Goal: Task Accomplishment & Management: Manage account settings

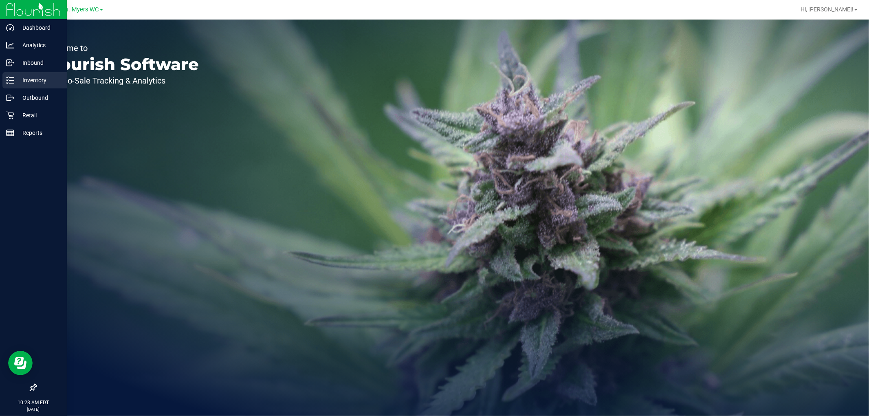
click at [37, 76] on p "Inventory" at bounding box center [38, 80] width 49 height 10
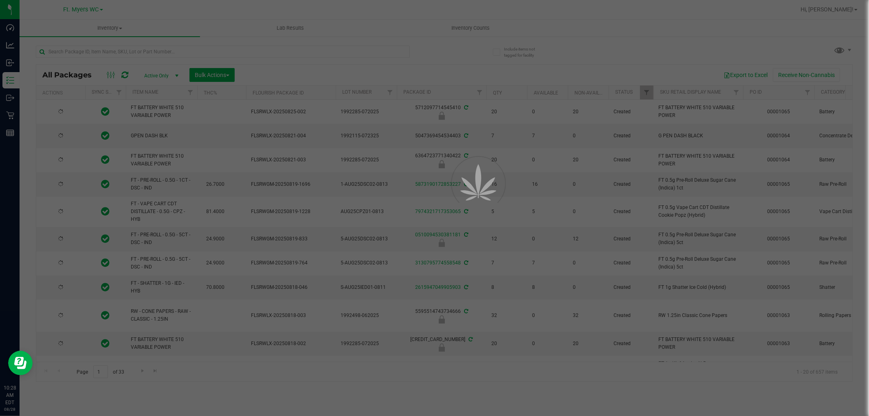
click at [129, 51] on div at bounding box center [434, 208] width 869 height 416
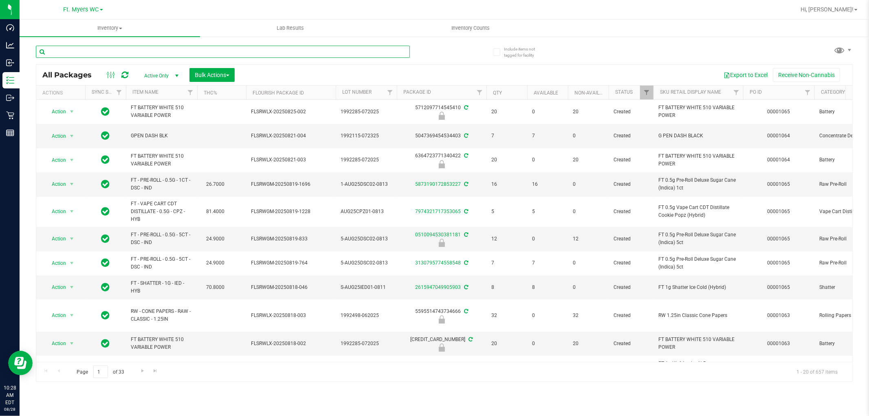
click at [129, 51] on input "text" at bounding box center [223, 52] width 374 height 12
type input "spoon"
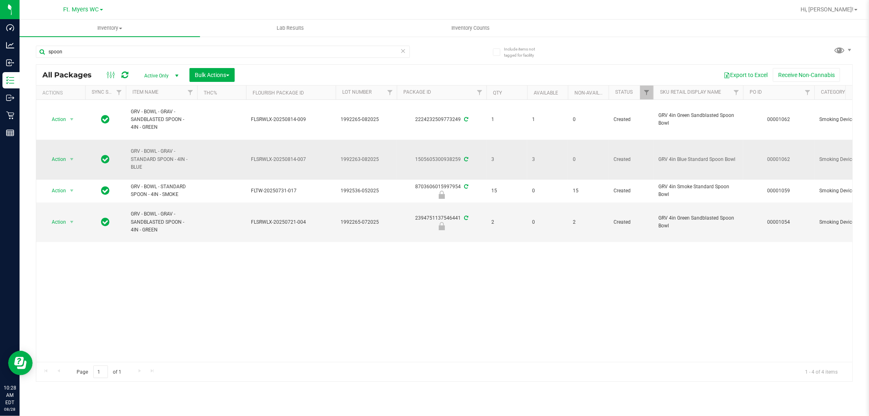
click at [196, 150] on td "GRV - BOWL - GRAV - STANDARD SPOON - 4IN - BLUE" at bounding box center [161, 160] width 71 height 40
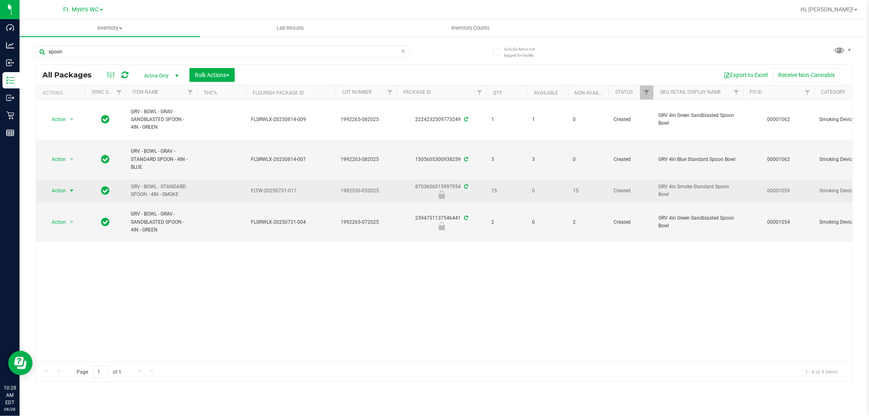
click at [69, 190] on span "select" at bounding box center [71, 190] width 7 height 7
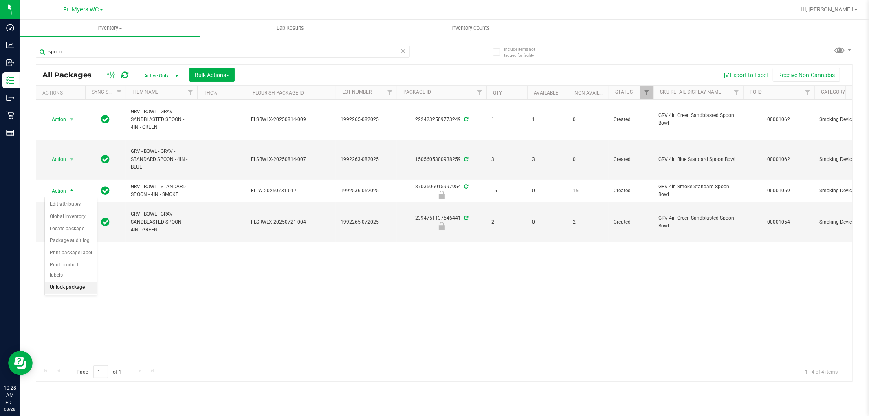
click at [79, 288] on li "Unlock package" at bounding box center [71, 288] width 52 height 12
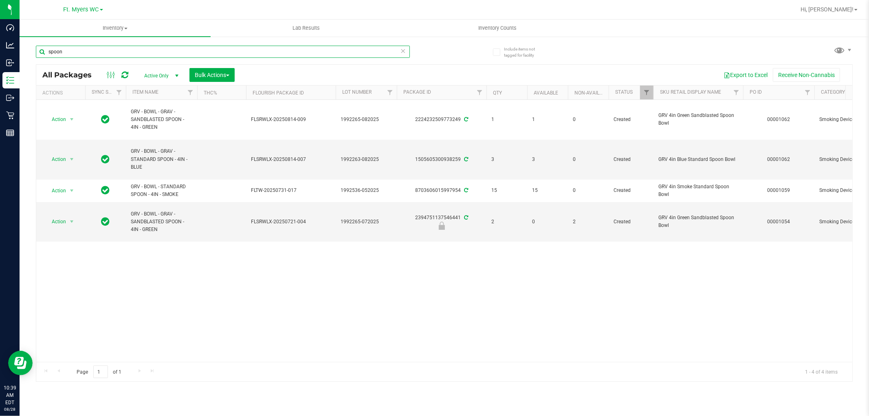
click at [189, 46] on input "spoon" at bounding box center [223, 52] width 374 height 12
paste input "FT 1g Vape Cart CDT Distillate Cakez (Hybrid)"
type input "FT 1g Vape Cart CDT Distillate Cakez (Hybrid)"
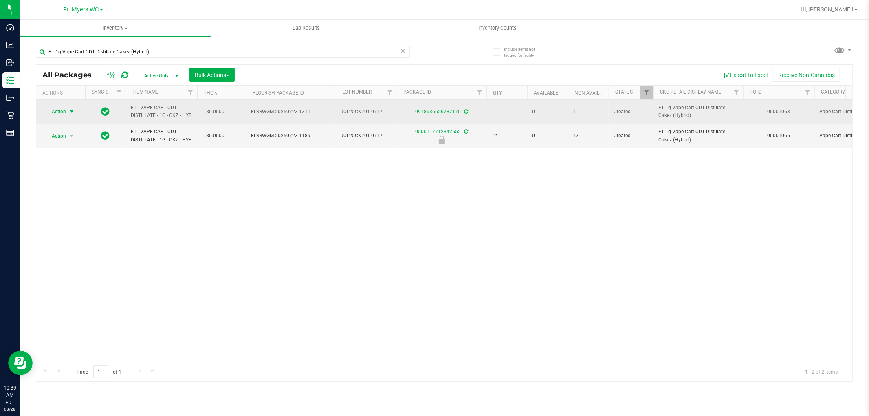
click at [74, 107] on span "select" at bounding box center [72, 111] width 10 height 11
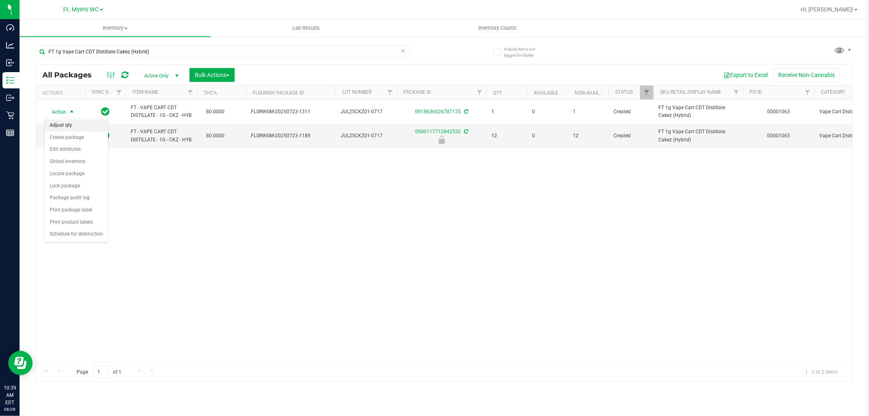
click at [70, 125] on li "Adjust qty" at bounding box center [76, 125] width 63 height 12
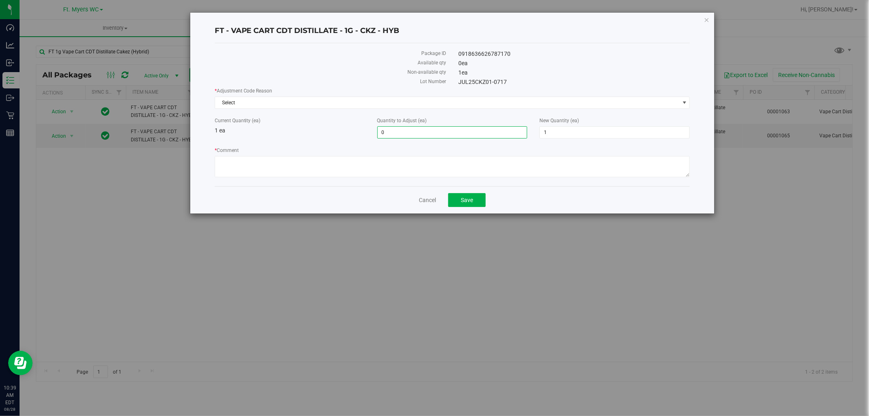
type input "2"
drag, startPoint x: 434, startPoint y: 129, endPoint x: 327, endPoint y: 135, distance: 107.3
click at [327, 135] on div "Current Quantity (ea) 1 ea Quantity to Adjust (ea) 0 2 New Quantity (ea) 1 1" at bounding box center [453, 128] width 488 height 22
type input "2"
type input "3"
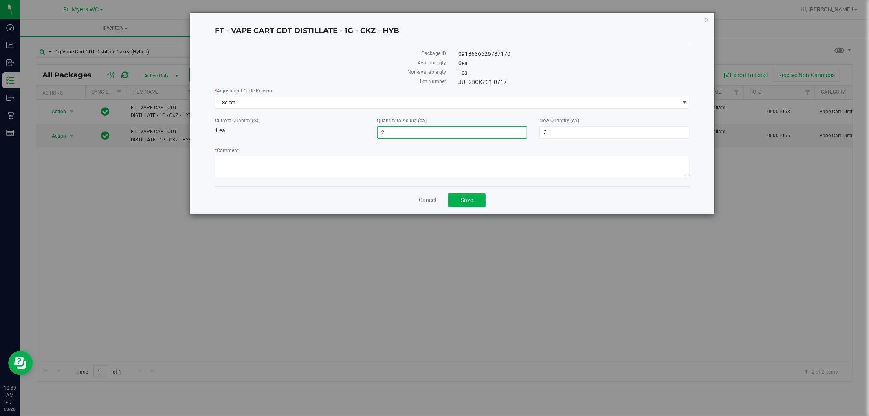
click at [326, 135] on div "Current Quantity (ea) 1 ea Quantity to Adjust (ea) 2 2 New Quantity (ea) 3 3" at bounding box center [453, 128] width 488 height 22
click at [333, 105] on span "Select" at bounding box center [447, 102] width 464 height 11
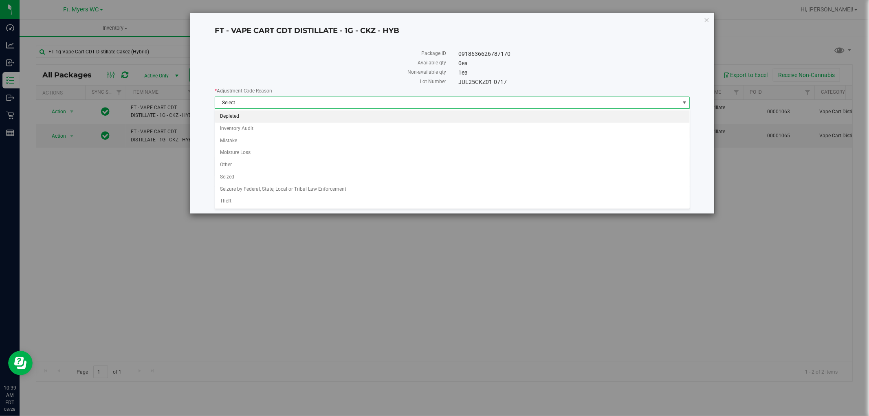
click at [258, 115] on li "Depleted" at bounding box center [452, 116] width 475 height 12
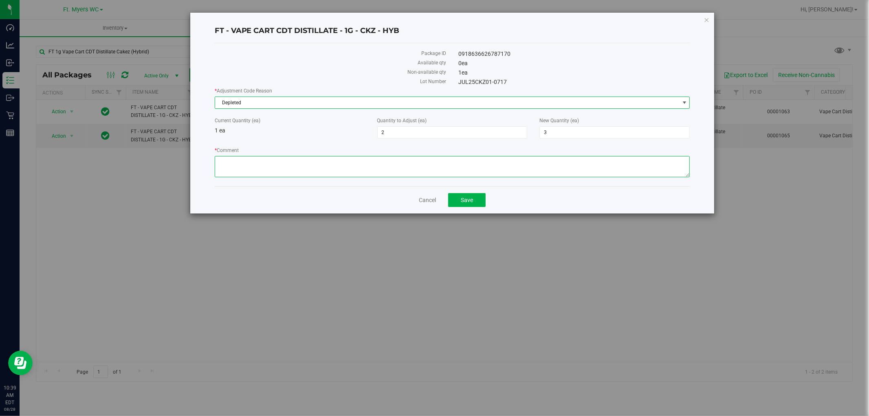
click at [270, 157] on textarea "* Comment" at bounding box center [452, 166] width 475 height 21
click at [285, 167] on textarea "* Comment" at bounding box center [452, 166] width 475 height 21
type textarea "adjusting to reflect what we physically have on-hand in order to properly alloc…"
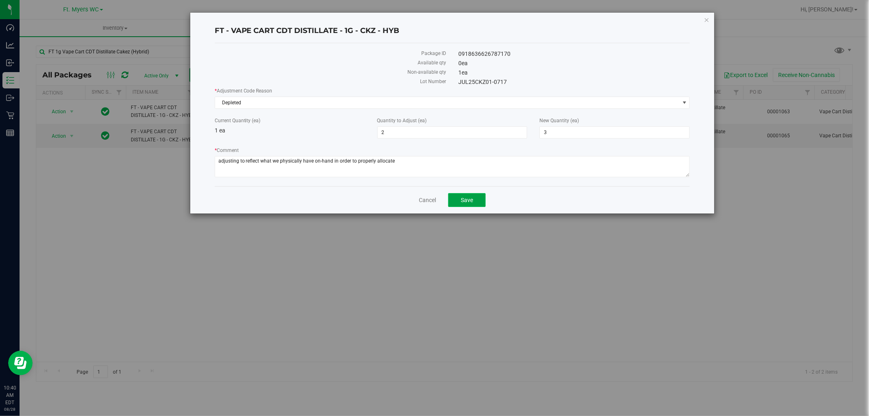
click at [474, 201] on button "Save" at bounding box center [466, 200] width 37 height 14
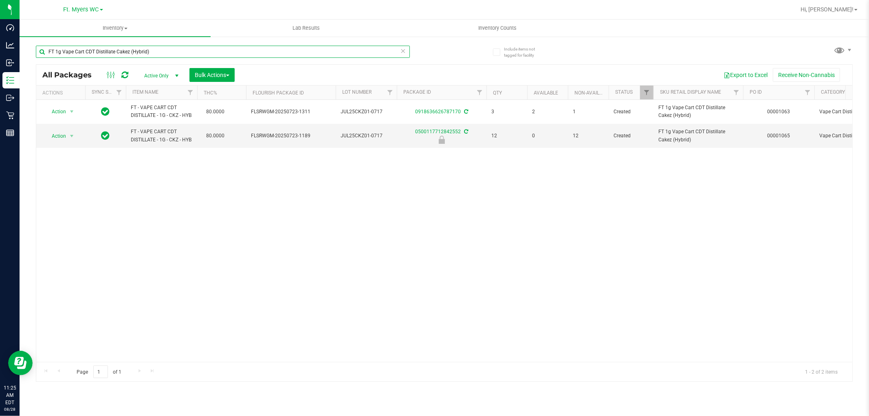
click at [151, 49] on input "FT 1g Vape Cart CDT Distillate Cakez (Hybrid)" at bounding box center [223, 52] width 374 height 12
paste input "Truffle Two Step"
type input "FT 1g Vape Cart CDT Distillate Truffle Two Step (Hybrid)"
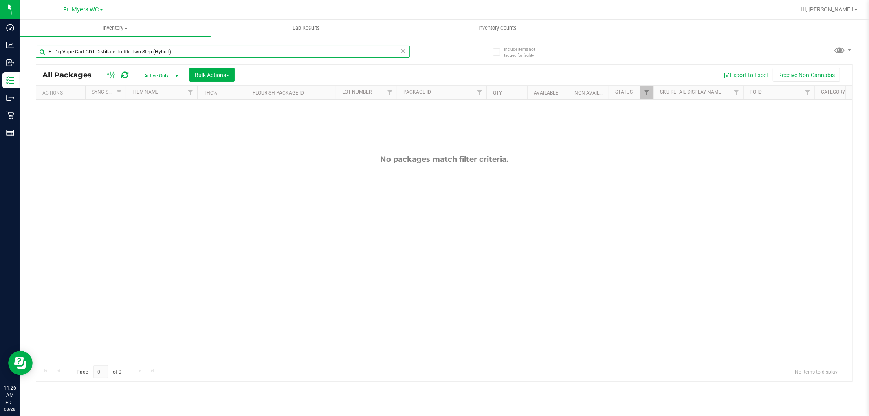
click at [160, 52] on input "FT 1g Vape Cart CDT Distillate Truffle Two Step (Hybrid)" at bounding box center [223, 52] width 374 height 12
